Goal: Task Accomplishment & Management: Manage account settings

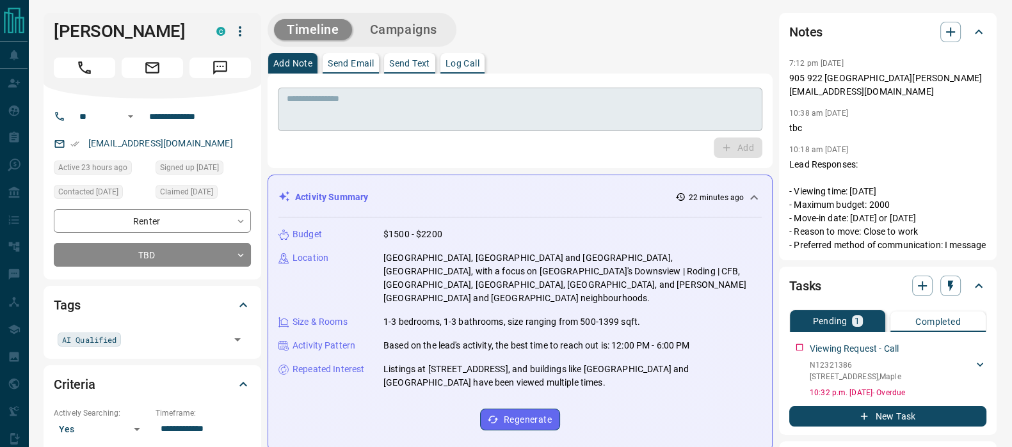
click at [581, 101] on textarea at bounding box center [520, 109] width 467 height 33
click at [834, 92] on p "905 922 4268 Romal Mahana RomalMahana@gmail.com" at bounding box center [887, 85] width 197 height 27
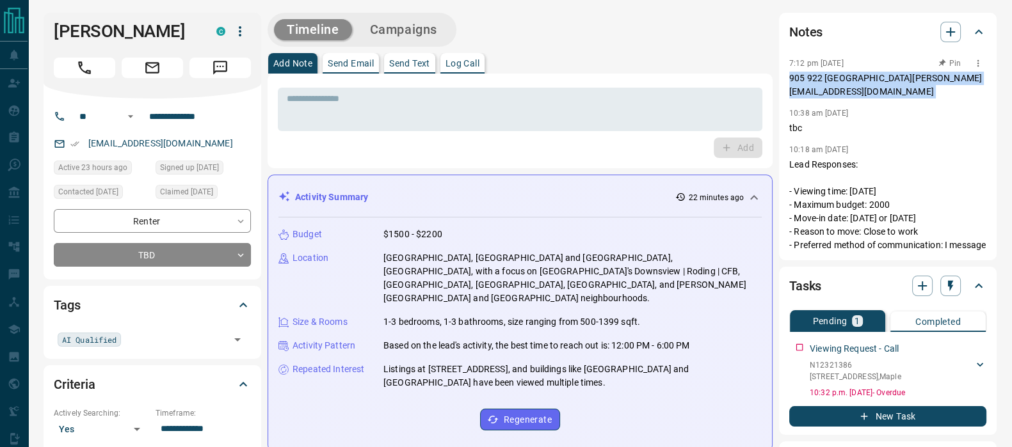
click at [834, 92] on p "905 922 4268 Romal Mahana RomalMahana@gmail.com" at bounding box center [887, 85] width 197 height 27
click at [841, 92] on p "905 922 4268 Romal Mahana RomalMahana@gmail.com" at bounding box center [887, 85] width 197 height 27
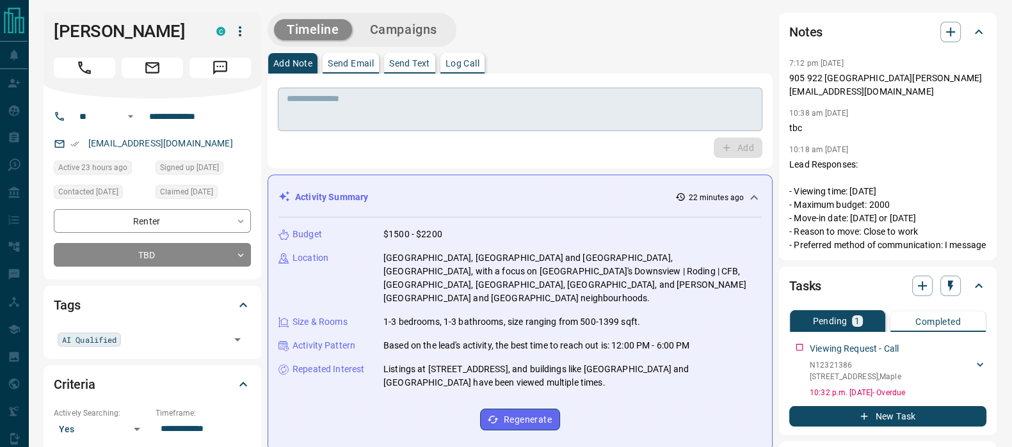
click at [502, 127] on div "* ​" at bounding box center [520, 110] width 485 height 44
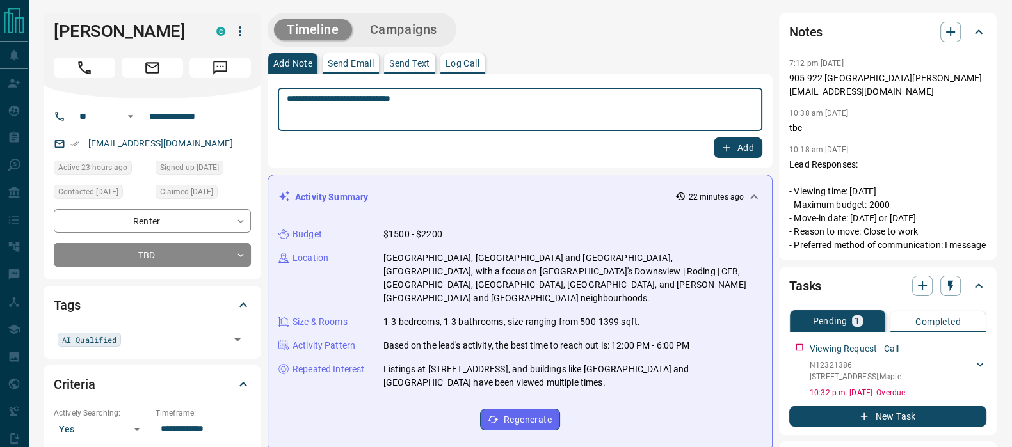
type textarea "**********"
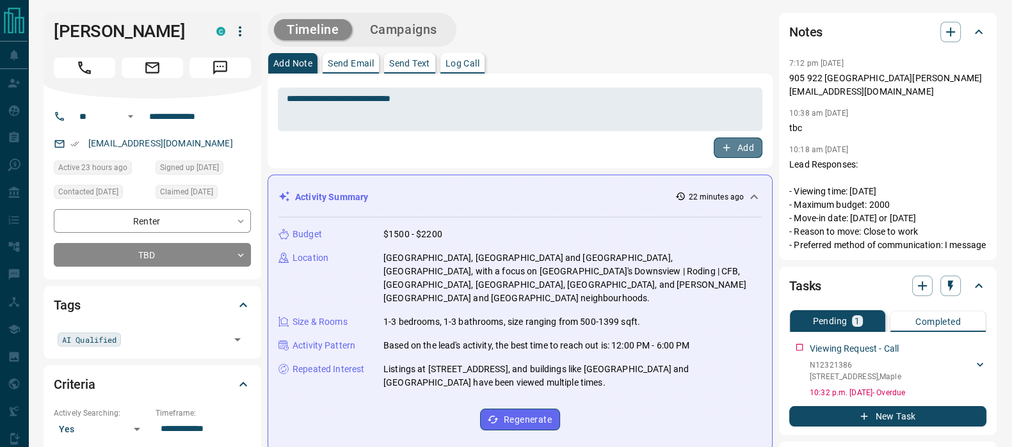
click at [743, 142] on button "Add" at bounding box center [738, 148] width 49 height 20
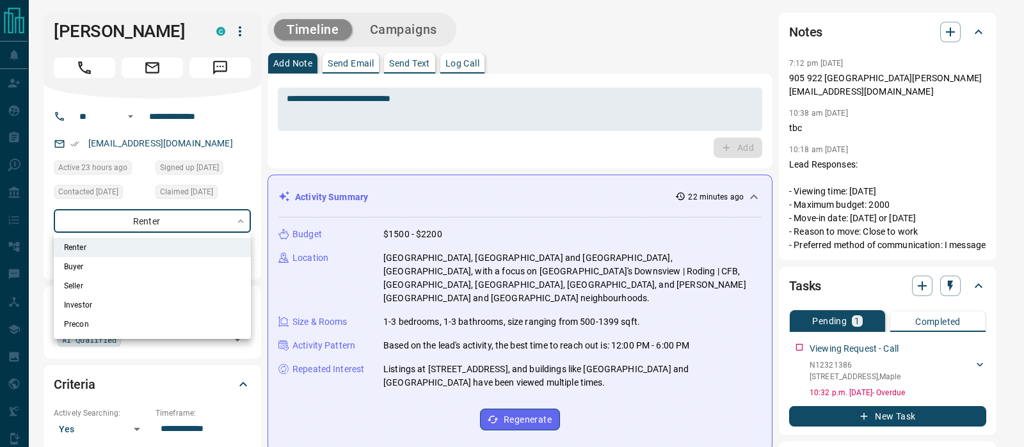
click at [490, 113] on div at bounding box center [512, 223] width 1024 height 447
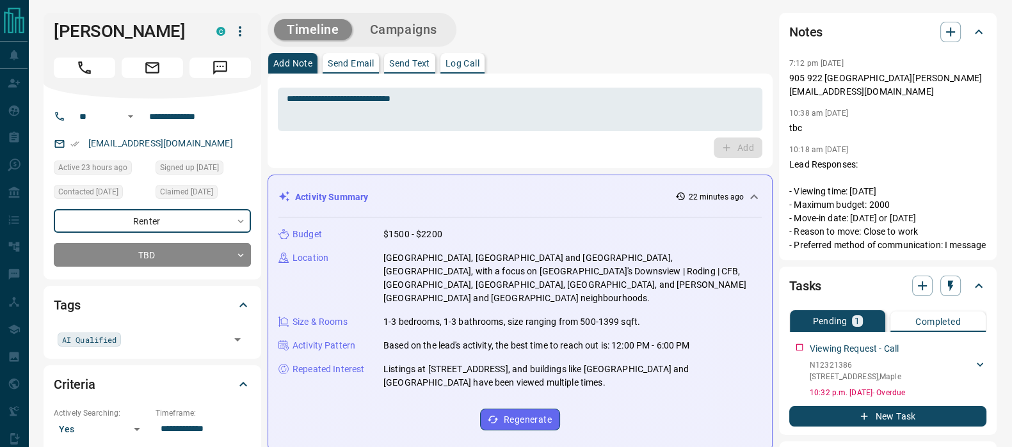
click at [184, 270] on div "**********" at bounding box center [153, 189] width 218 height 181
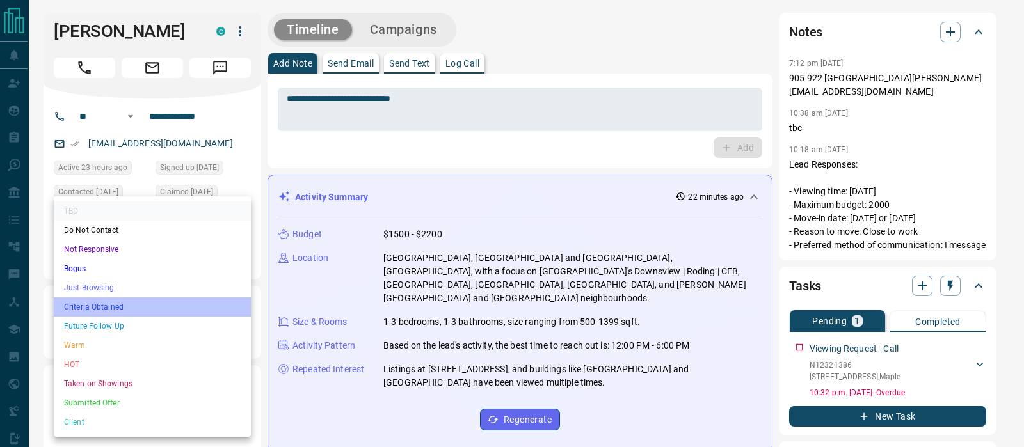
click at [125, 305] on li "Criteria Obtained" at bounding box center [152, 307] width 197 height 19
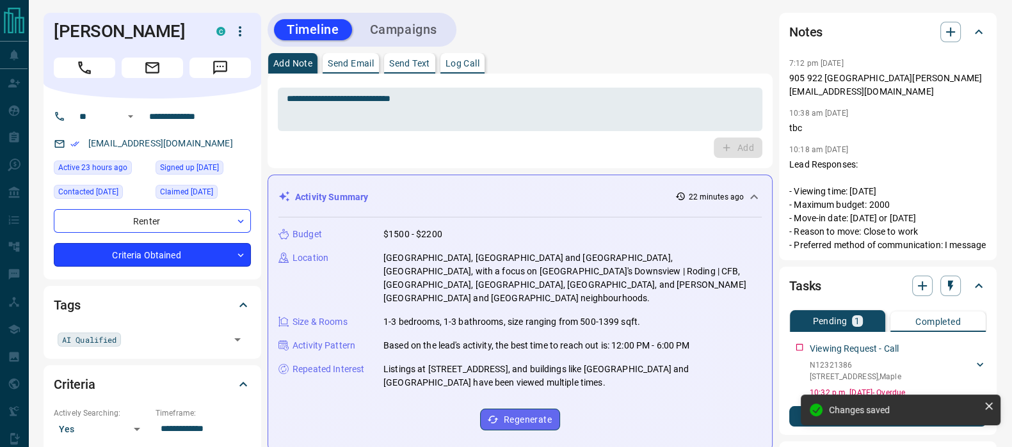
type input "*"
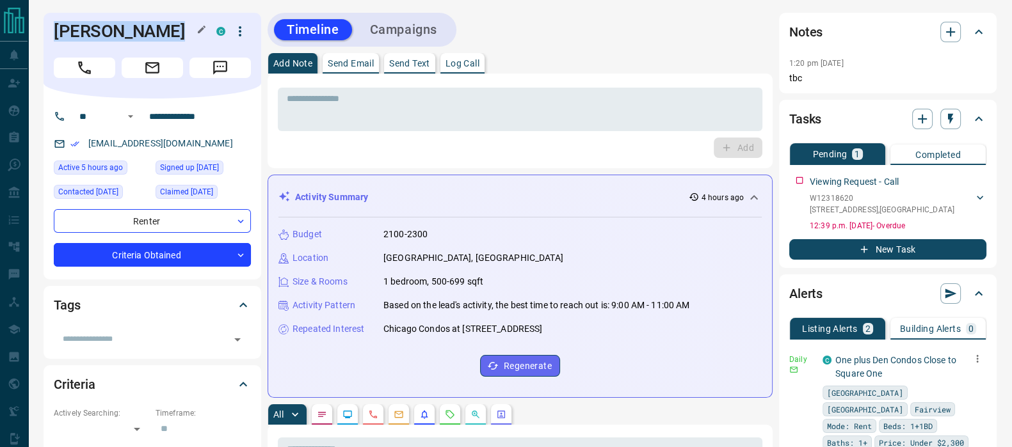
click at [148, 27] on h1 "Lakshaya Sharma" at bounding box center [125, 31] width 143 height 20
